Goal: Task Accomplishment & Management: Manage account settings

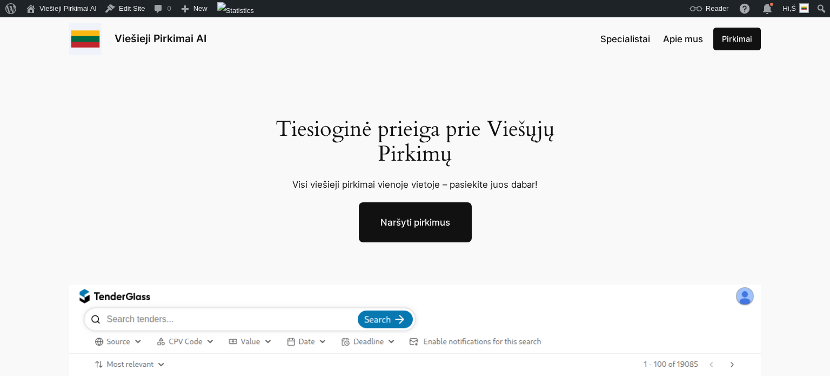
click at [733, 32] on link "Pirkimai" at bounding box center [737, 39] width 48 height 23
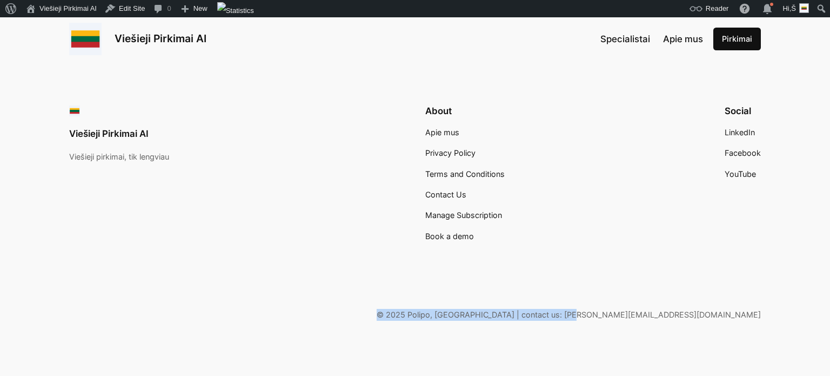
drag, startPoint x: 573, startPoint y: 312, endPoint x: 761, endPoint y: 315, distance: 187.5
click at [761, 315] on div "Viešieji Pirkimai AI Viešieji pirkimai, tik lengviau About Apie mus Privacy Pol…" at bounding box center [415, 213] width 830 height 328
copy p "© 2025 Polipo, [GEOGRAPHIC_DATA] | contact us: [PERSON_NAME][EMAIL_ADDRESS][DOM…"
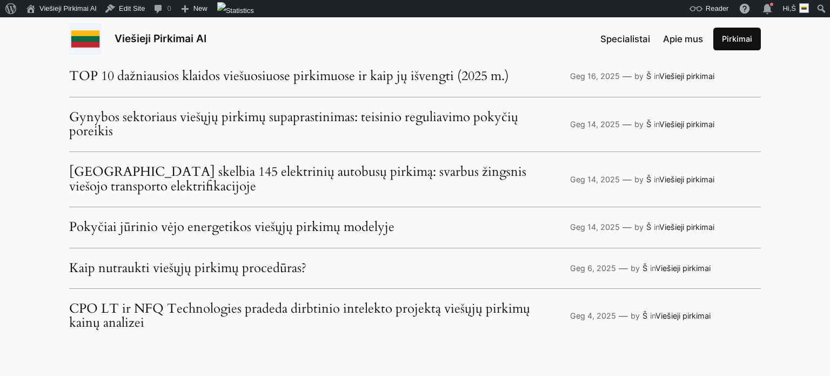
scroll to position [2793, 0]
click at [319, 232] on link "Pokyčiai jūrinio vėjo energetikos viešųjų pirkimų modelyje" at bounding box center [231, 228] width 325 height 14
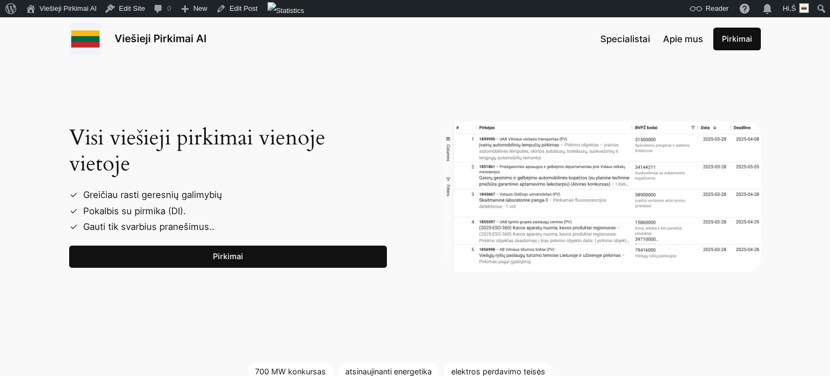
scroll to position [872, 0]
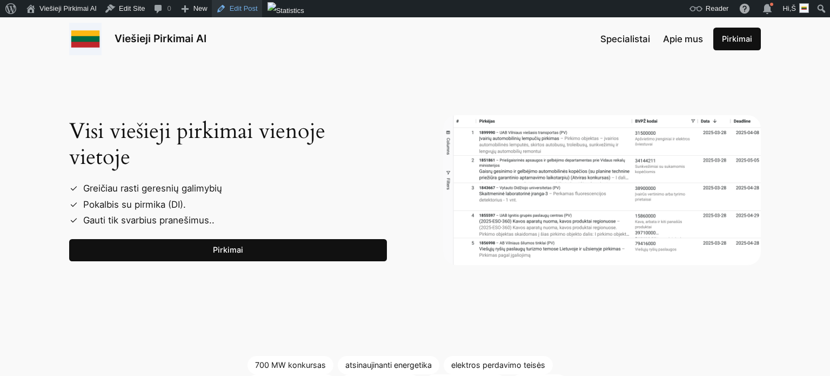
click at [243, 7] on link "Edit Post" at bounding box center [237, 8] width 50 height 17
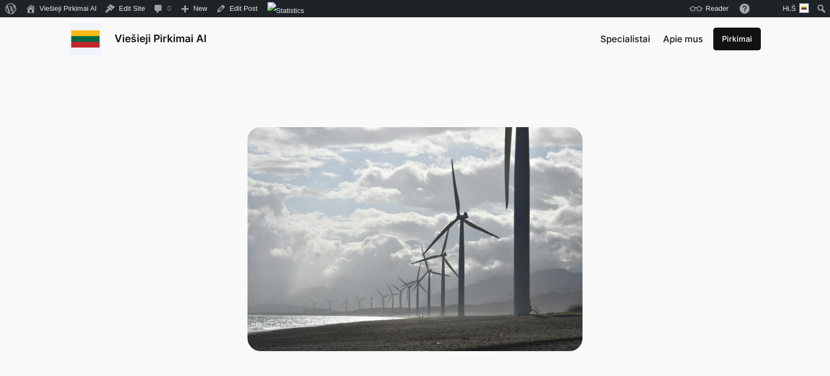
scroll to position [872, 0]
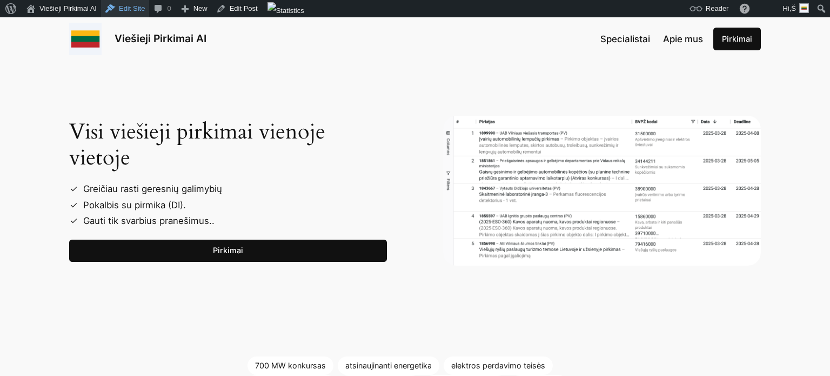
click at [135, 11] on link "Edit Site" at bounding box center [125, 8] width 48 height 17
